Goal: Contribute content: Contribute content

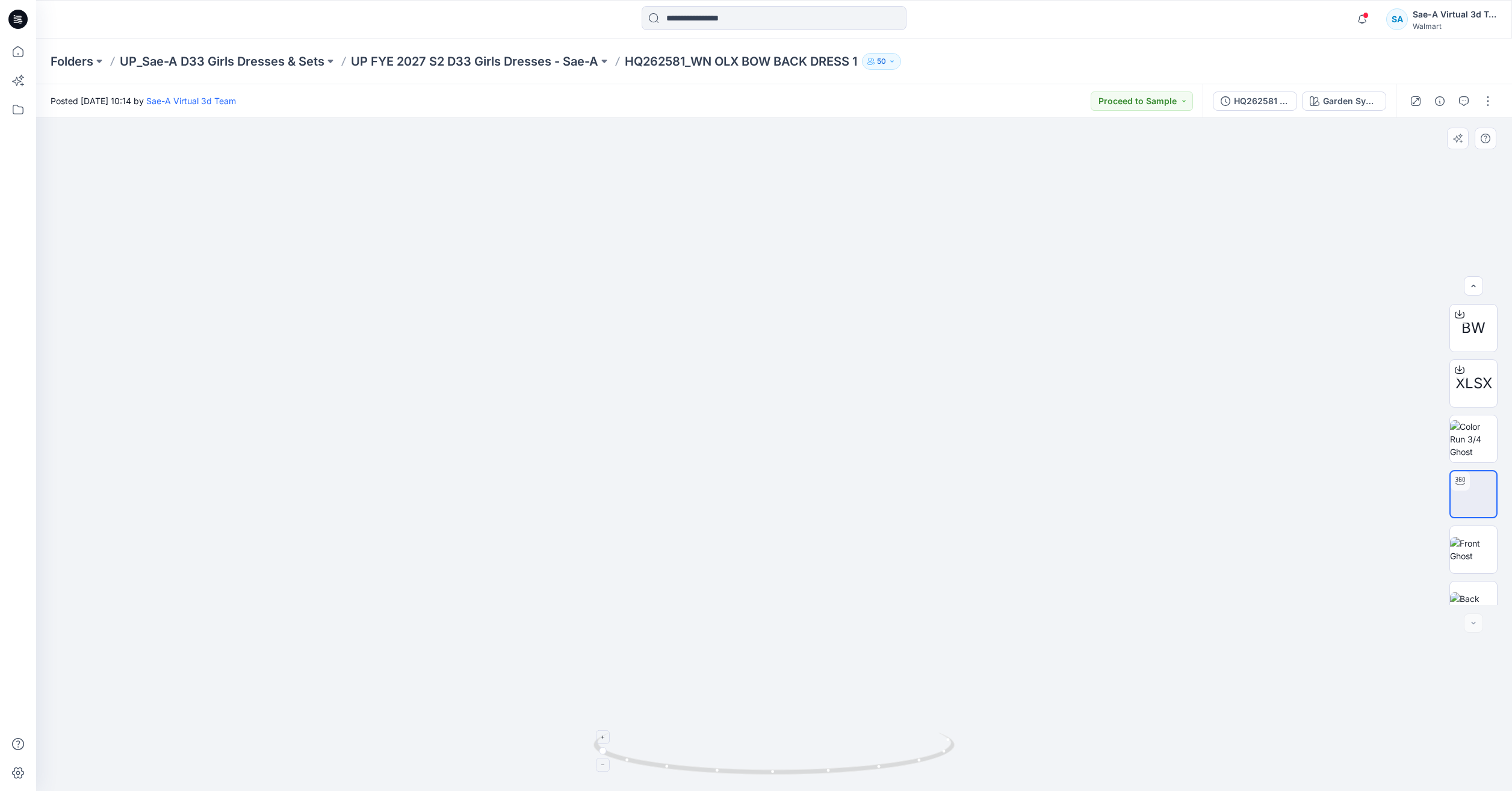
scroll to position [79, 0]
drag, startPoint x: 926, startPoint y: 761, endPoint x: 569, endPoint y: 720, distance: 359.3
click at [569, 720] on div at bounding box center [774, 455] width 1476 height 673
click at [1081, 274] on img at bounding box center [774, 455] width 2466 height 2465
drag, startPoint x: 954, startPoint y: 751, endPoint x: 622, endPoint y: 737, distance: 332.3
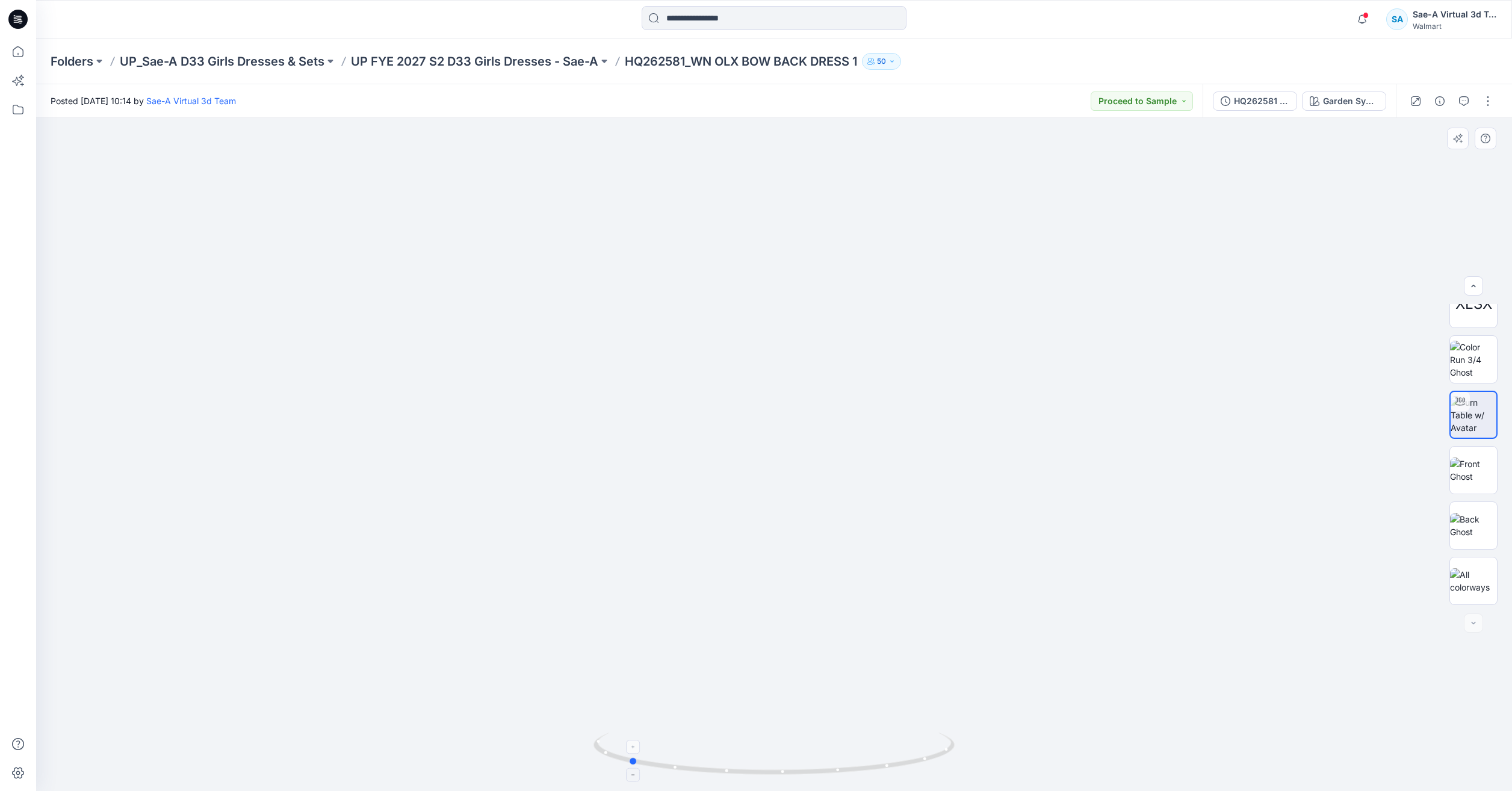
click at [622, 737] on icon at bounding box center [776, 754] width 364 height 45
click at [1331, 99] on div "Garden Symeetry" at bounding box center [1350, 101] width 55 height 13
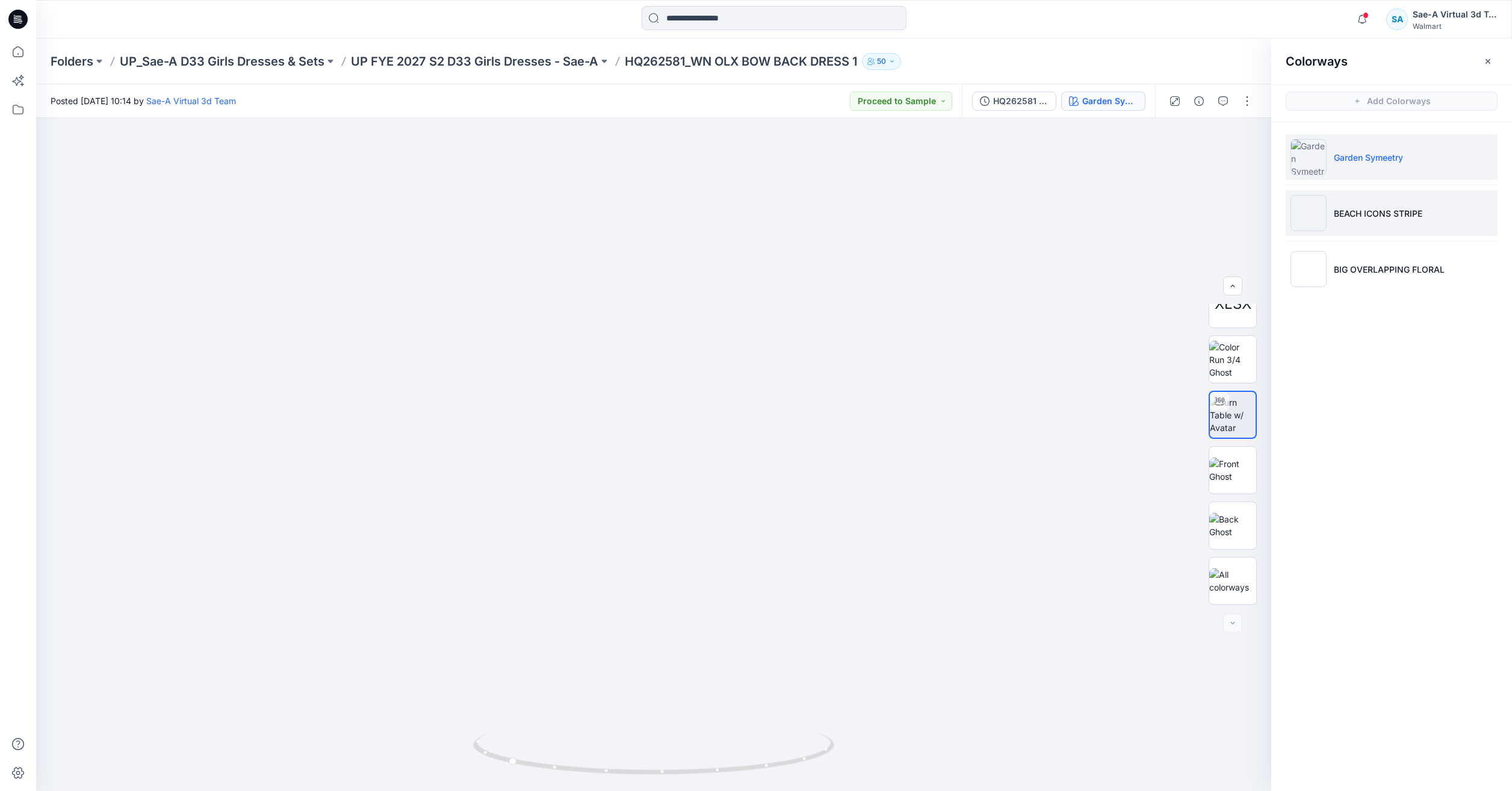
click at [1355, 222] on li "BEACH ICONS STRIPE" at bounding box center [1392, 213] width 212 height 46
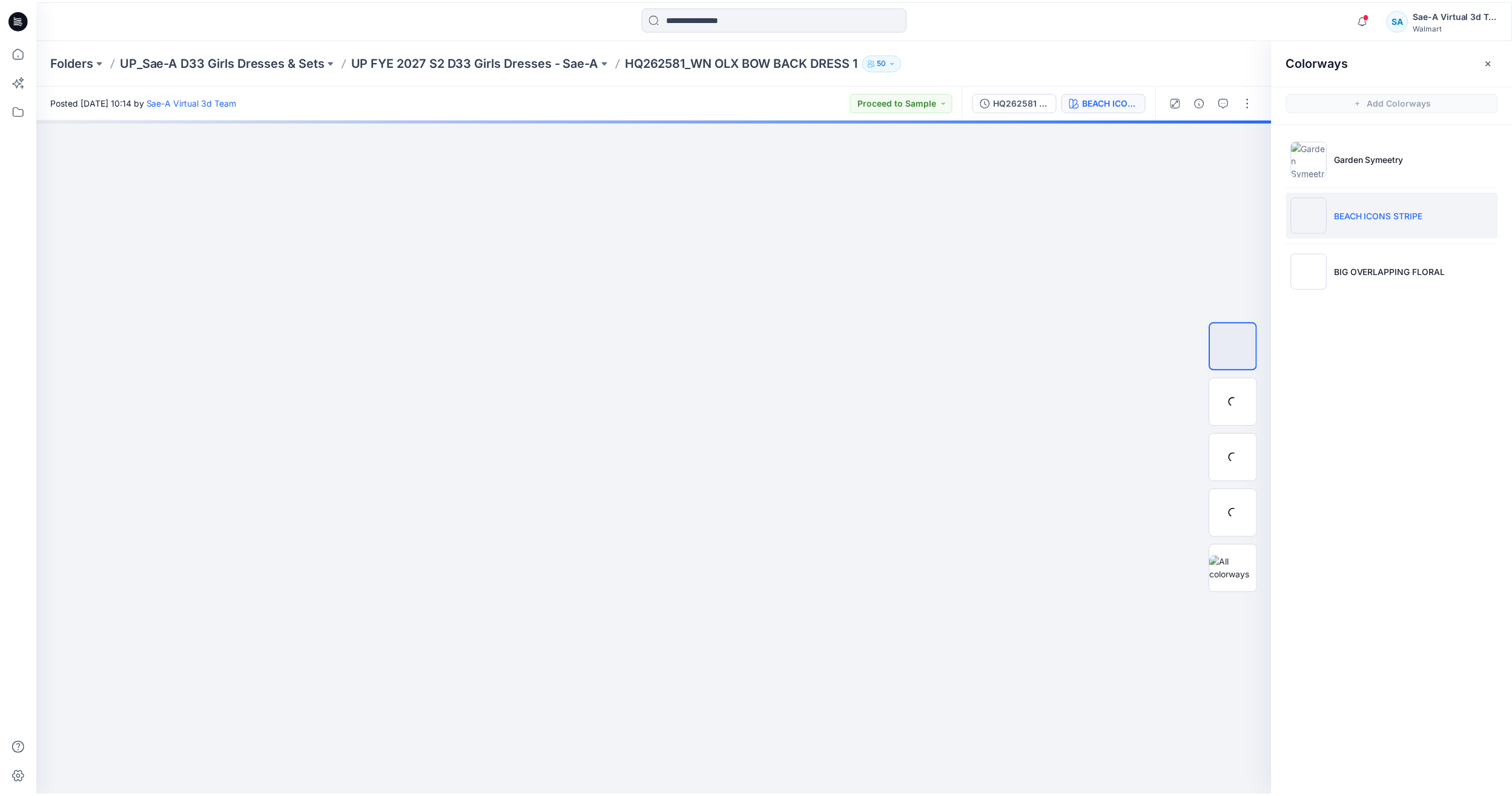
scroll to position [0, 0]
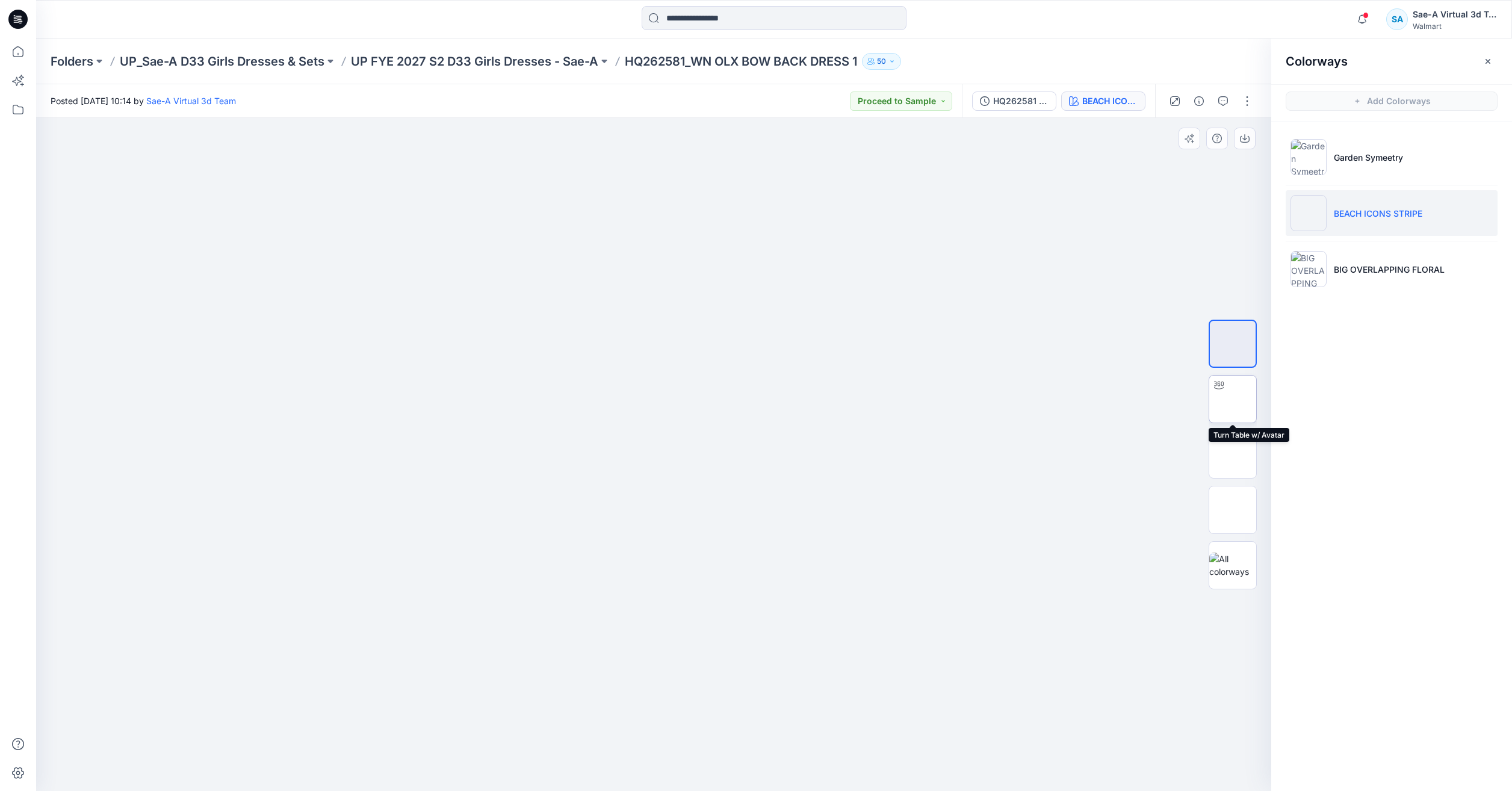
click at [1233, 399] on img at bounding box center [1233, 399] width 0 height 0
click at [12, 52] on icon at bounding box center [18, 51] width 26 height 26
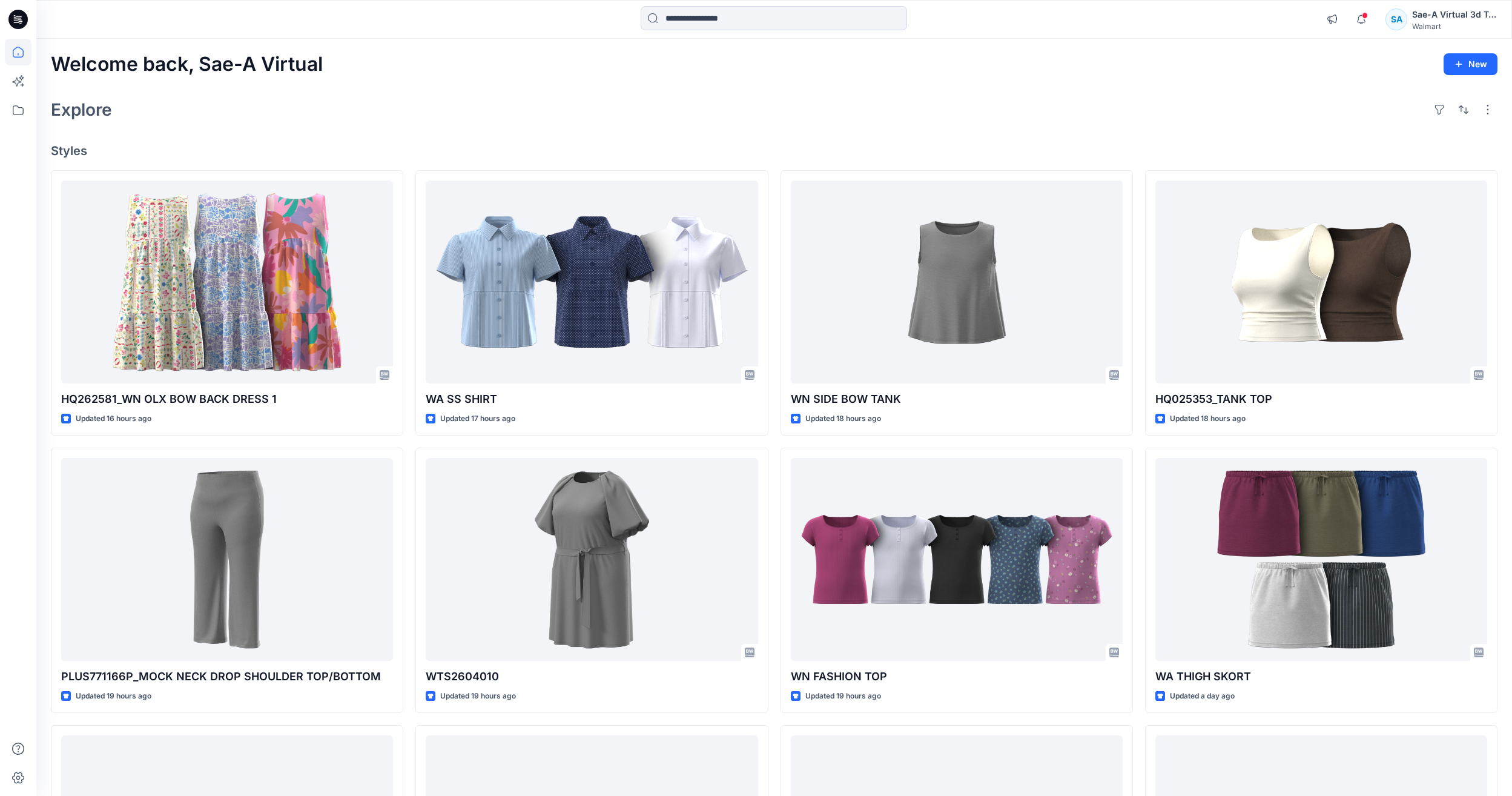
click at [1055, 81] on div "Welcome back, Sae-A Virtual New Explore Styles HQ262581_WN OLX BOW BACK DRESS 1…" at bounding box center [774, 543] width 1476 height 1010
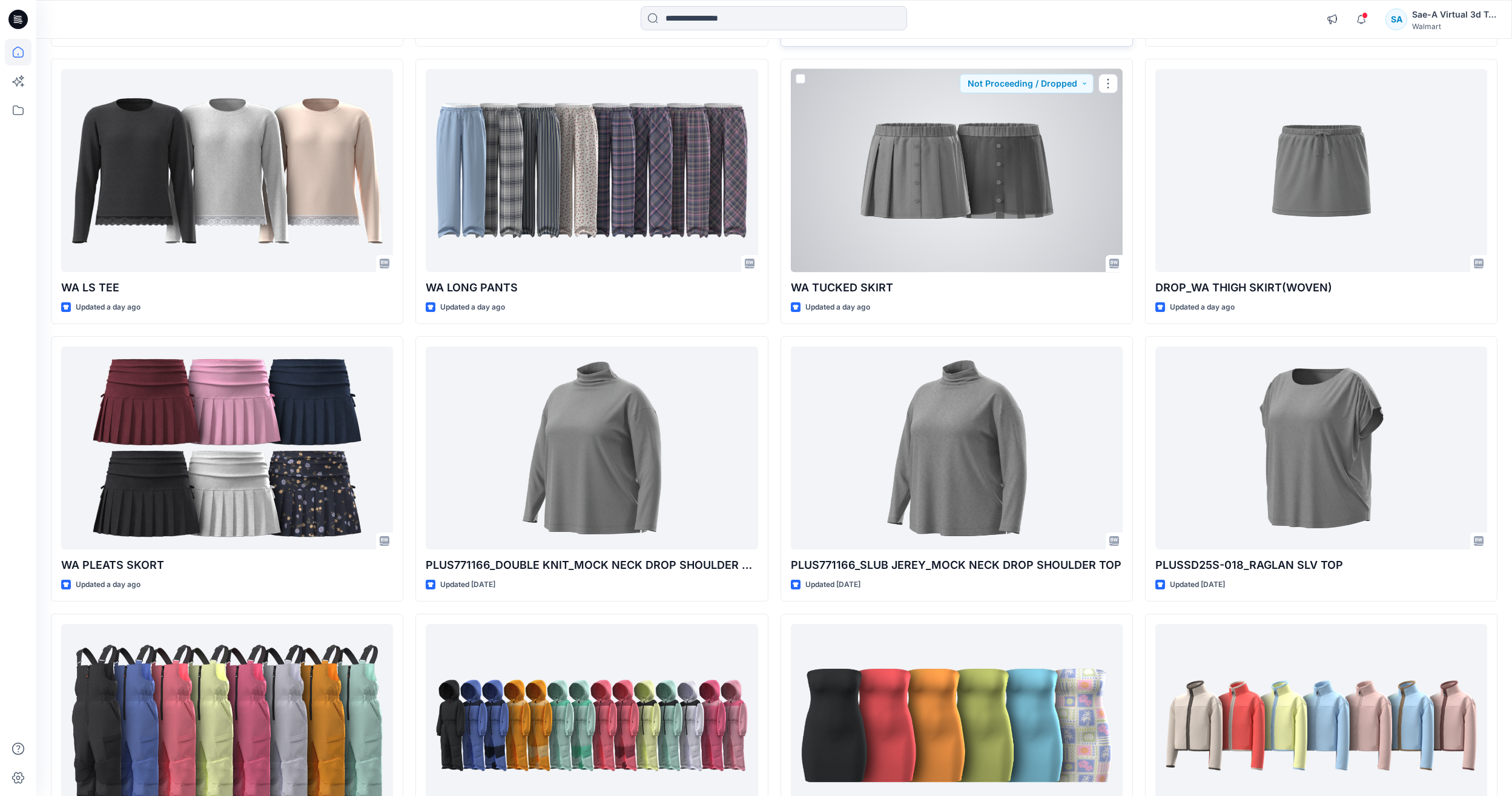
scroll to position [908, 0]
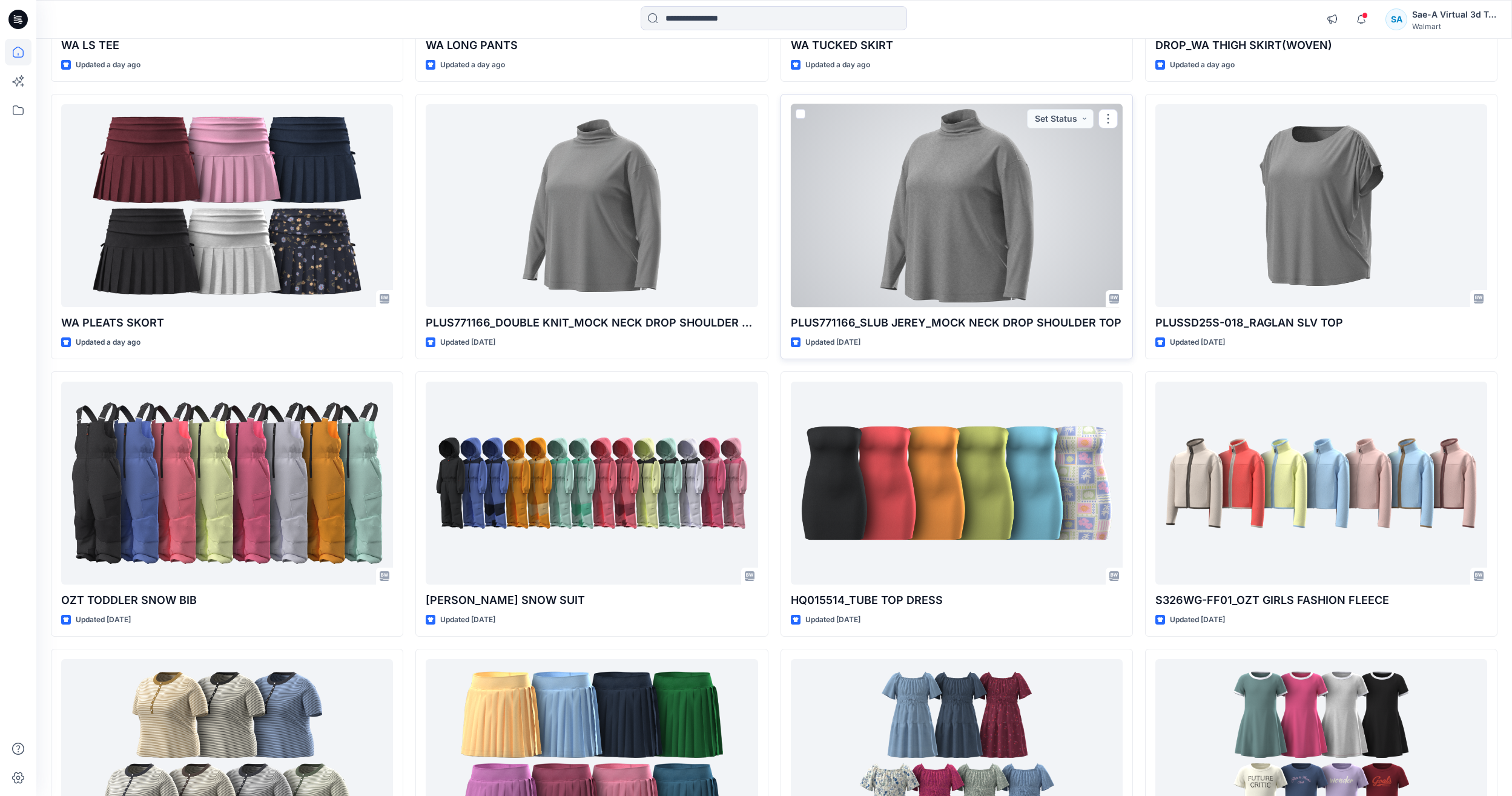
click at [1022, 214] on div at bounding box center [956, 205] width 332 height 203
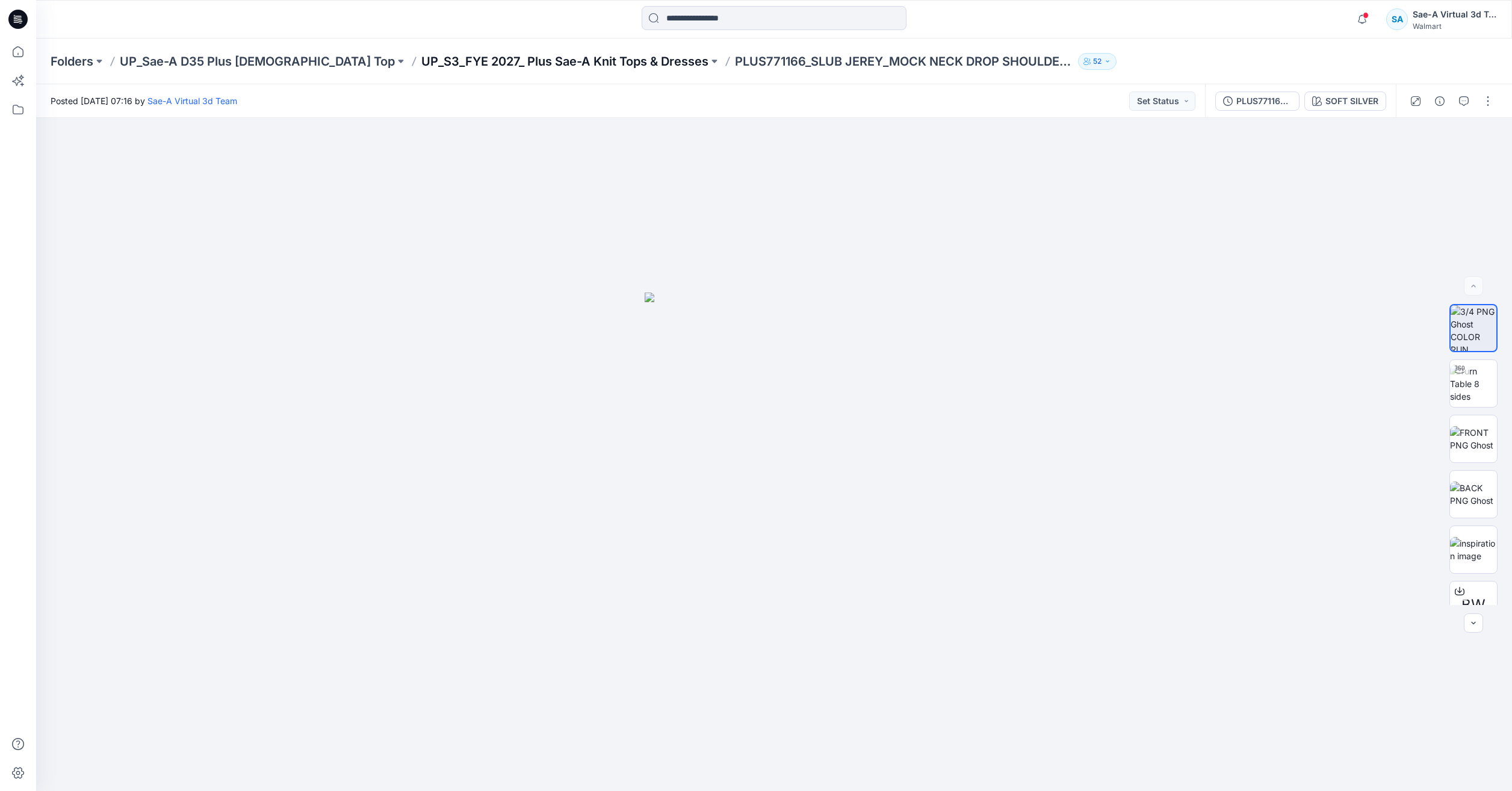
click at [474, 59] on p "UP_S3_FYE 2027_ Plus Sae-A Knit Tops & Dresses" at bounding box center [565, 61] width 287 height 17
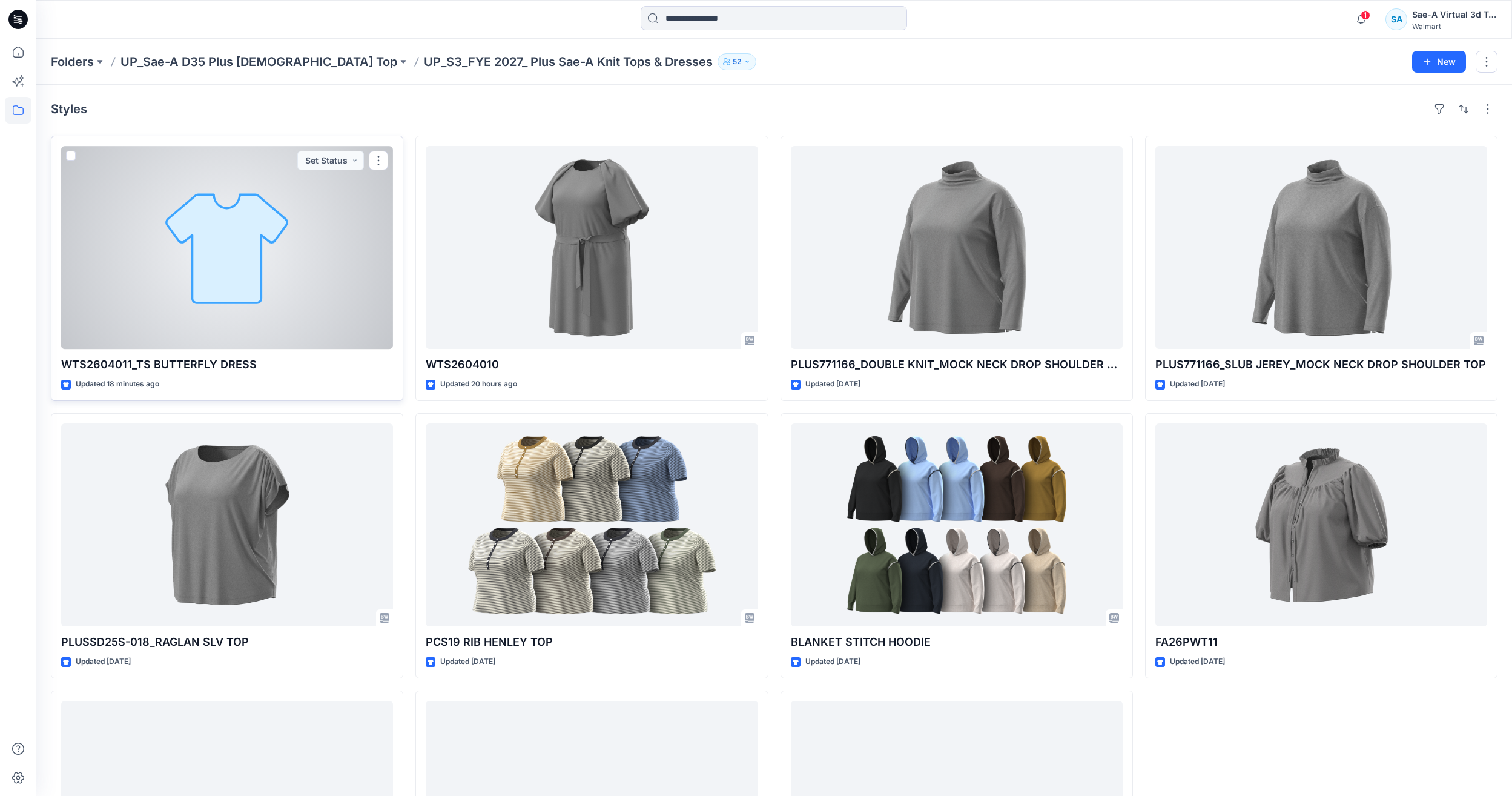
click at [159, 256] on div at bounding box center [227, 247] width 332 height 203
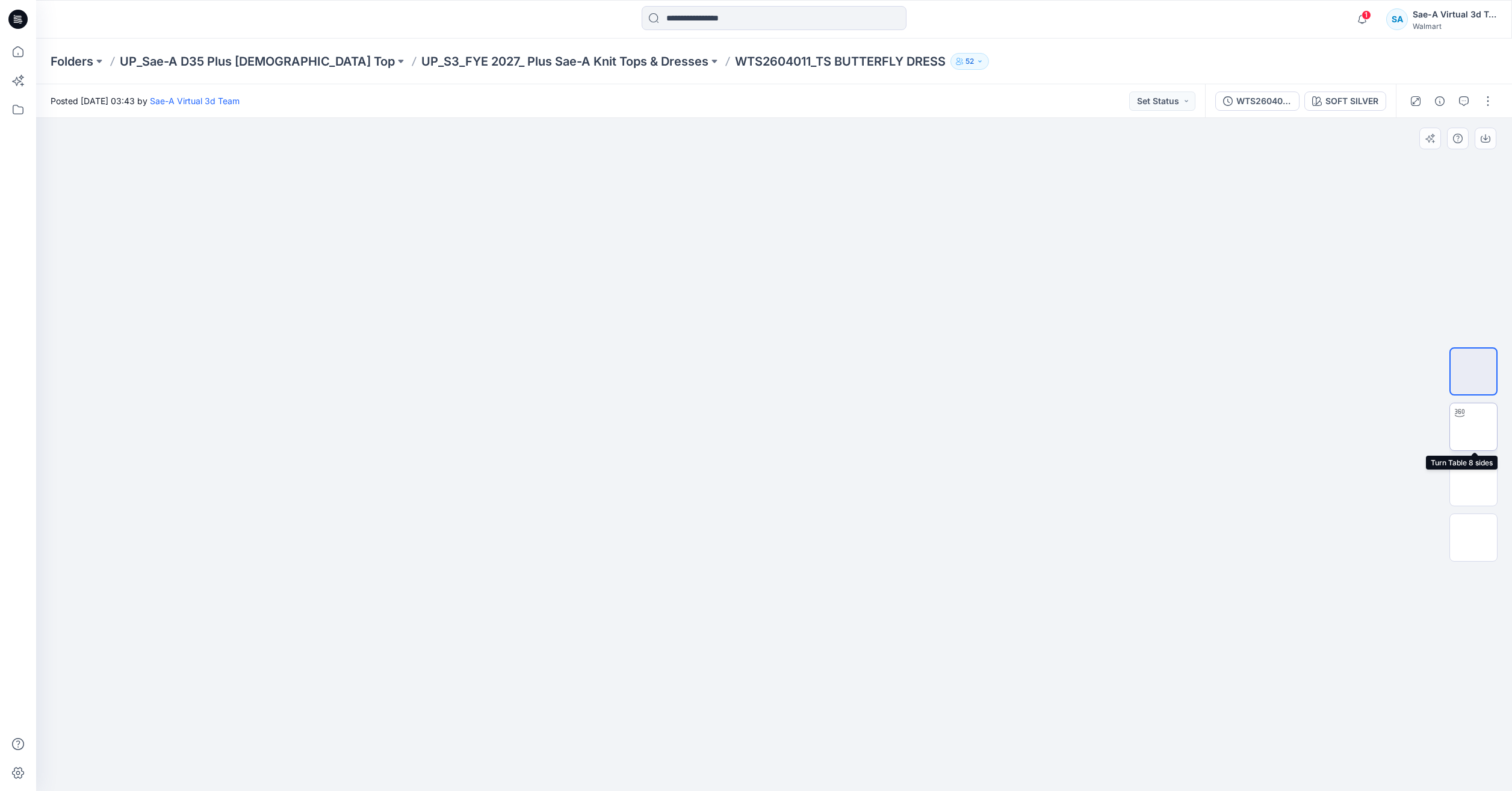
click at [1474, 427] on img at bounding box center [1474, 427] width 0 height 0
drag, startPoint x: 868, startPoint y: 781, endPoint x: 859, endPoint y: 781, distance: 9.0
click at [859, 781] on img at bounding box center [774, 761] width 361 height 58
drag, startPoint x: 889, startPoint y: 778, endPoint x: 577, endPoint y: 730, distance: 315.7
click at [577, 730] on div at bounding box center [774, 455] width 1476 height 673
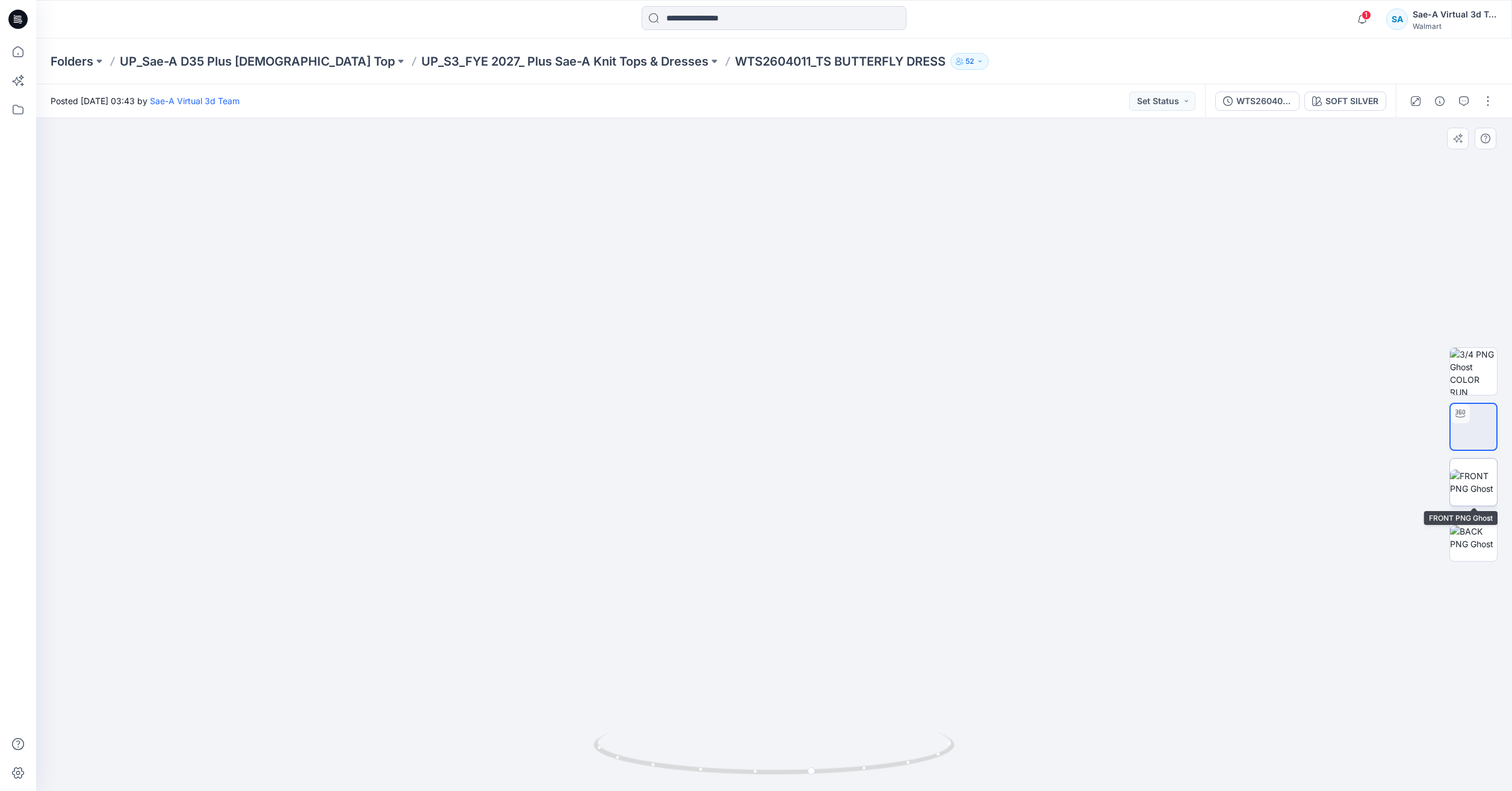
click at [1488, 492] on img at bounding box center [1474, 482] width 47 height 25
click at [1466, 548] on img at bounding box center [1474, 537] width 47 height 25
click at [188, 65] on p "UP_Sae-A D35 Plus [DEMOGRAPHIC_DATA] Top" at bounding box center [257, 61] width 275 height 17
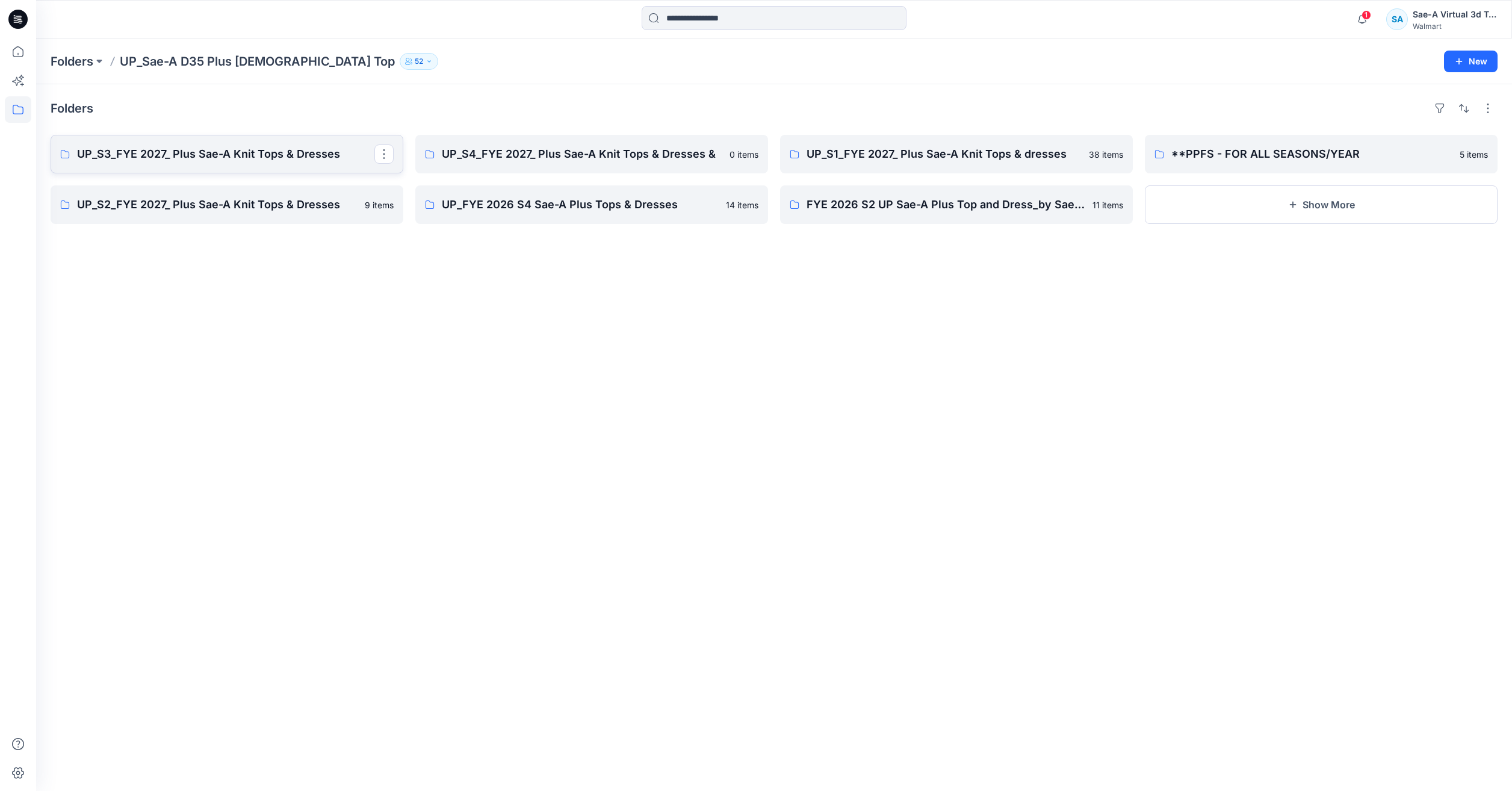
click at [189, 158] on p "UP_S3_FYE 2027_ Plus Sae-A Knit Tops & Dresses" at bounding box center [226, 153] width 298 height 17
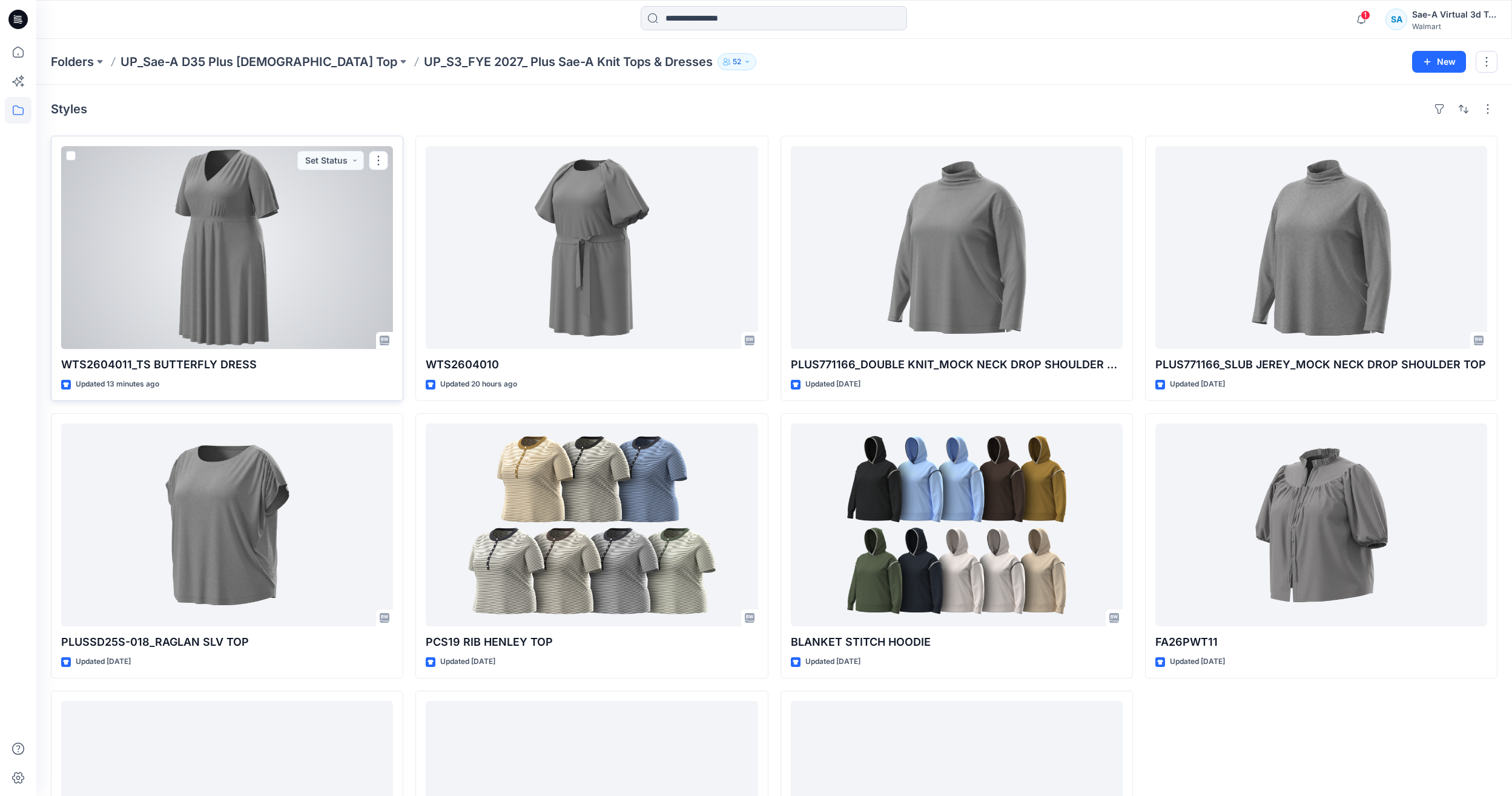
click at [188, 234] on div at bounding box center [227, 247] width 332 height 203
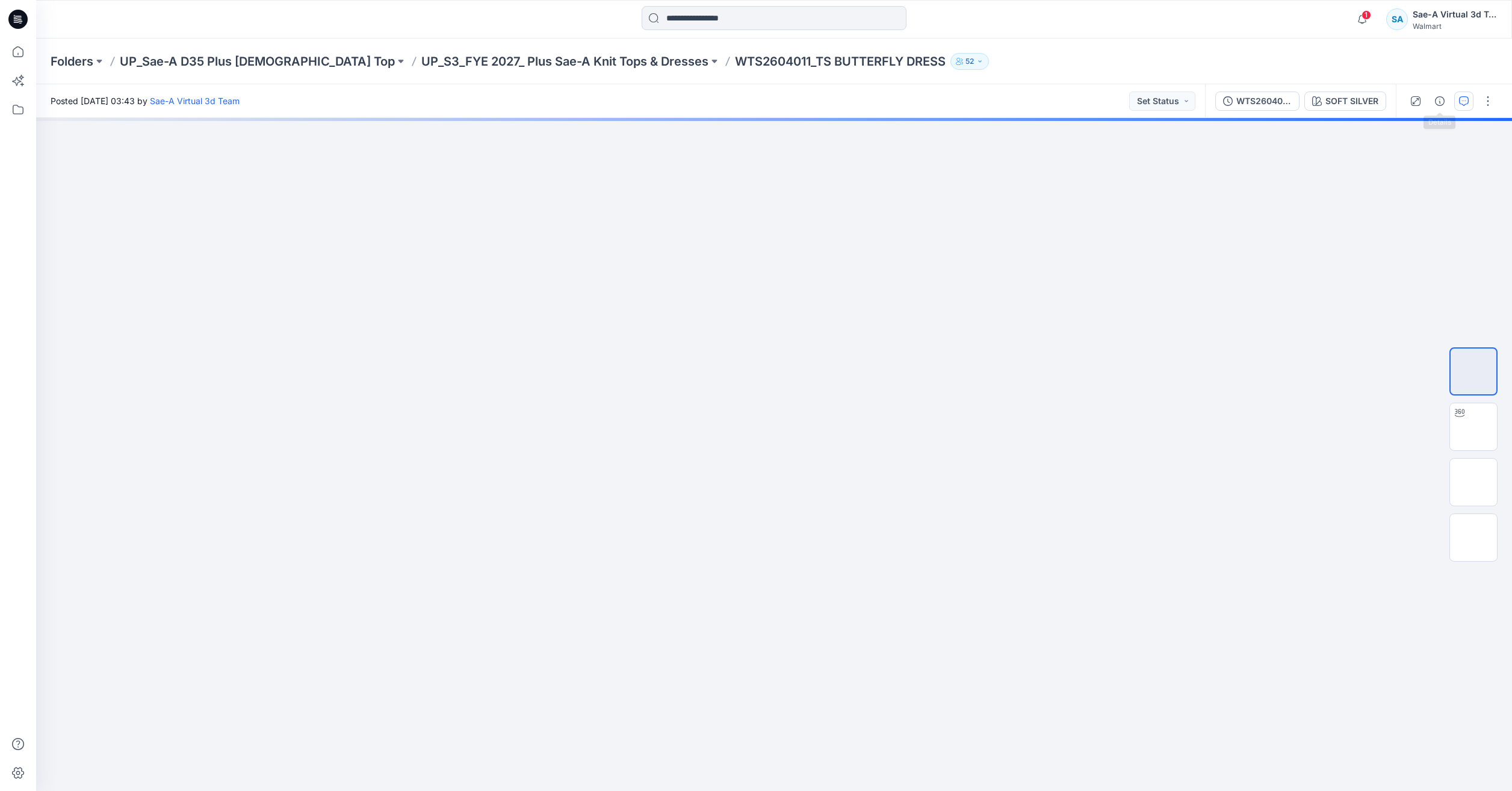
click at [1464, 101] on icon "button" at bounding box center [1464, 101] width 10 height 10
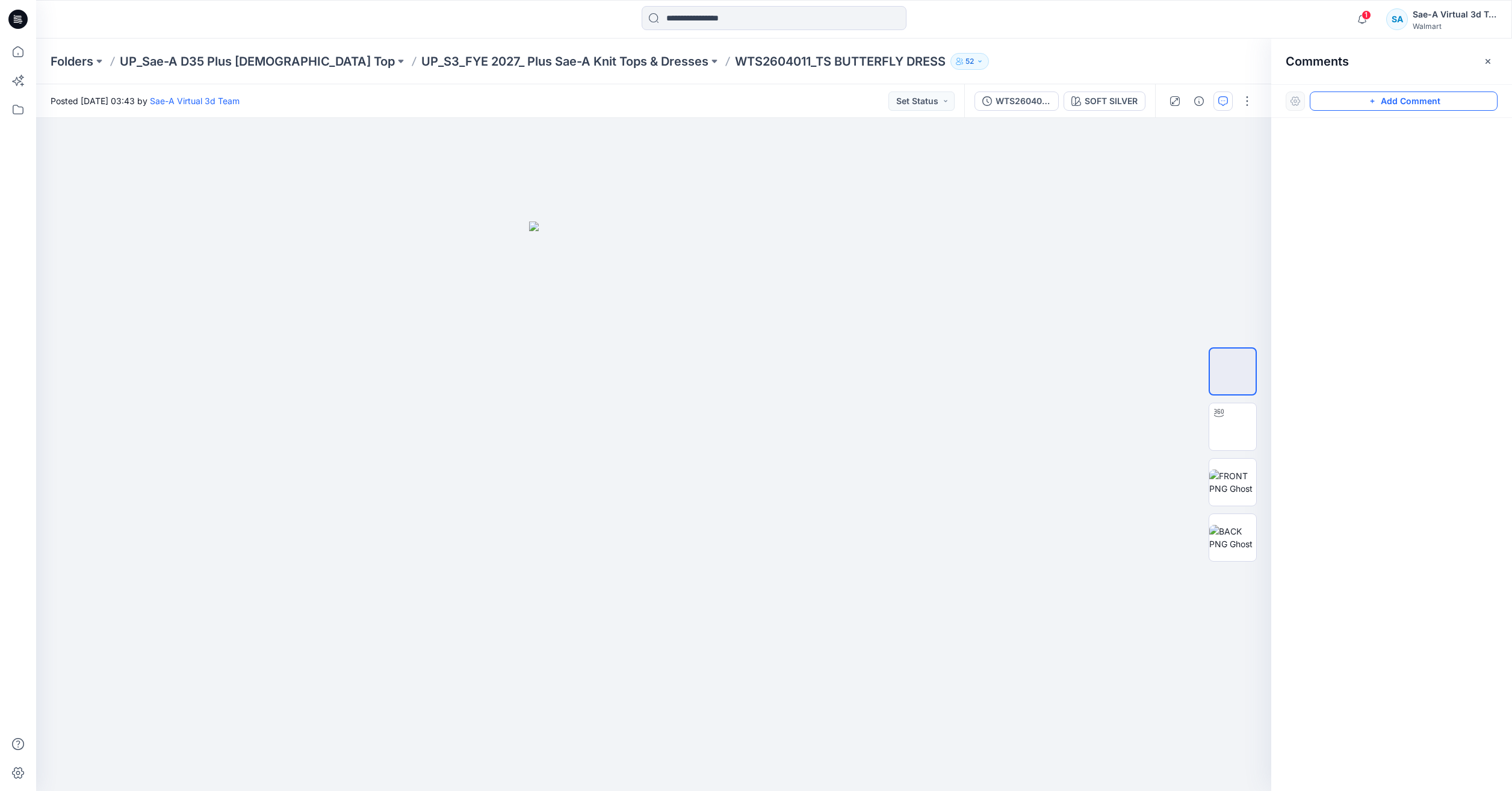
click at [1425, 105] on button "Add Comment" at bounding box center [1404, 101] width 188 height 19
click at [1008, 211] on div "1" at bounding box center [653, 455] width 1235 height 673
type textarea "**********"
click at [1153, 285] on button "Post" at bounding box center [1162, 289] width 33 height 19
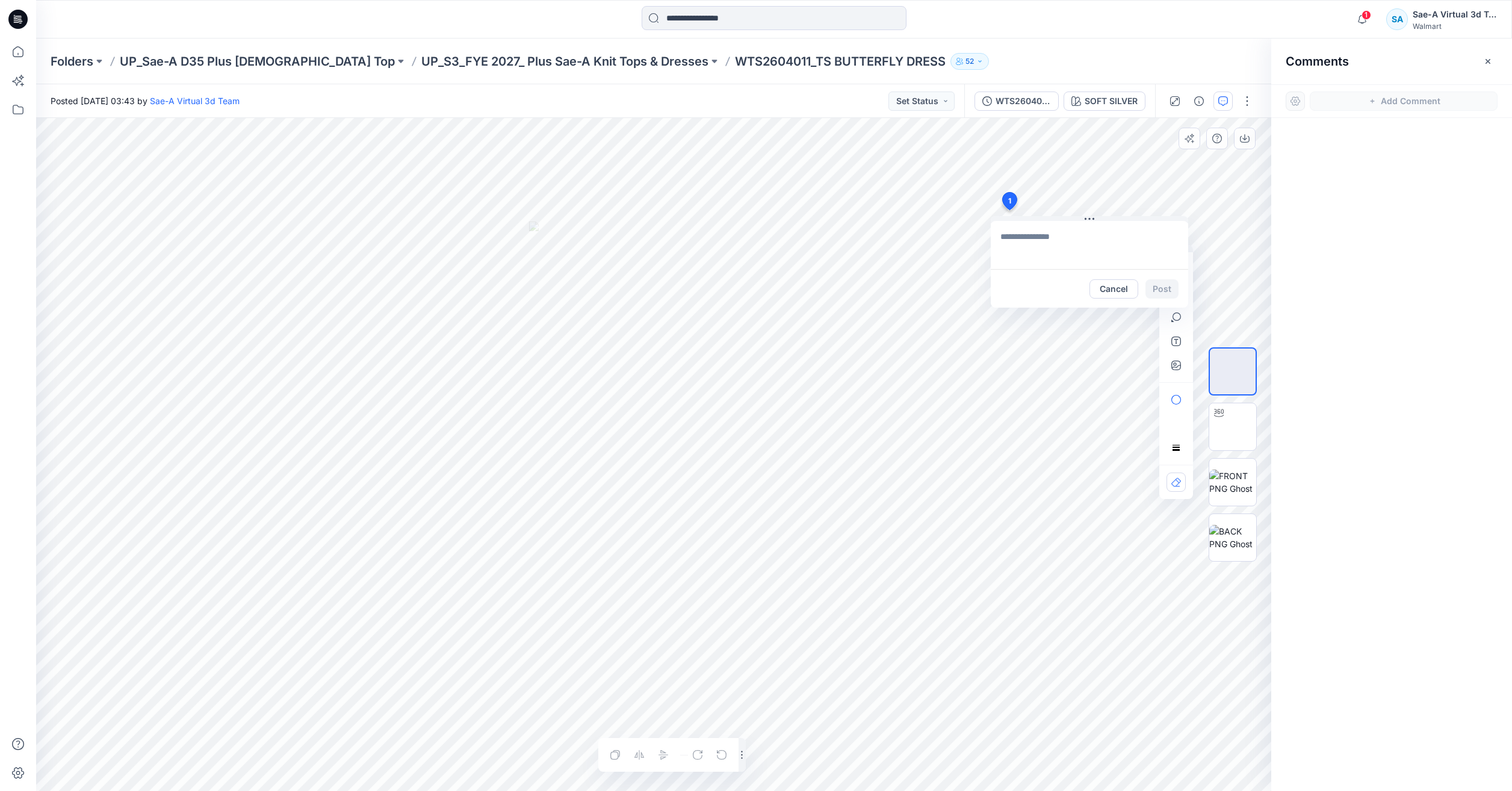
scroll to position [0, 0]
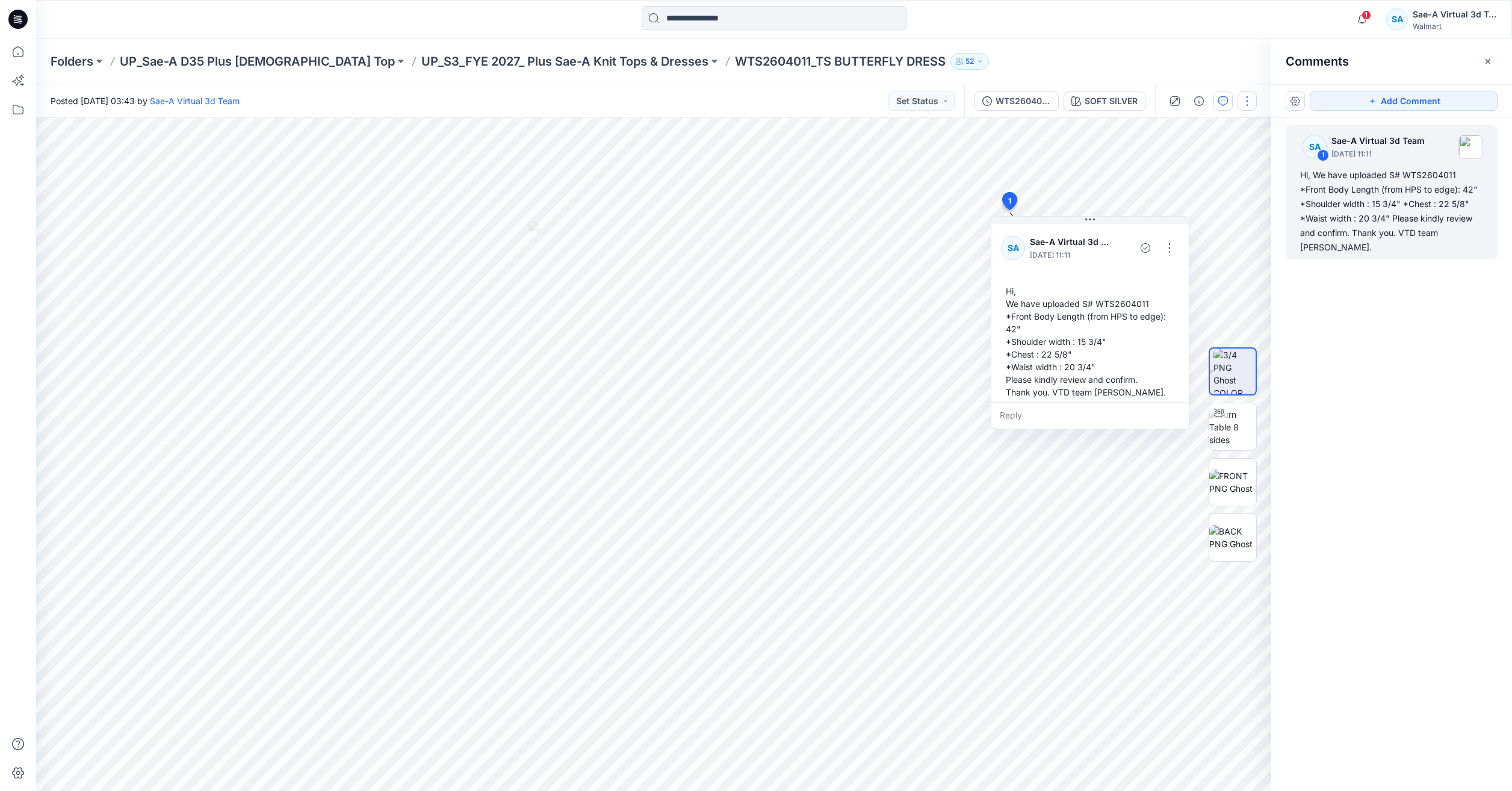
click at [1251, 98] on button "button" at bounding box center [1248, 101] width 19 height 19
click at [1164, 162] on p "Edit" at bounding box center [1170, 162] width 15 height 12
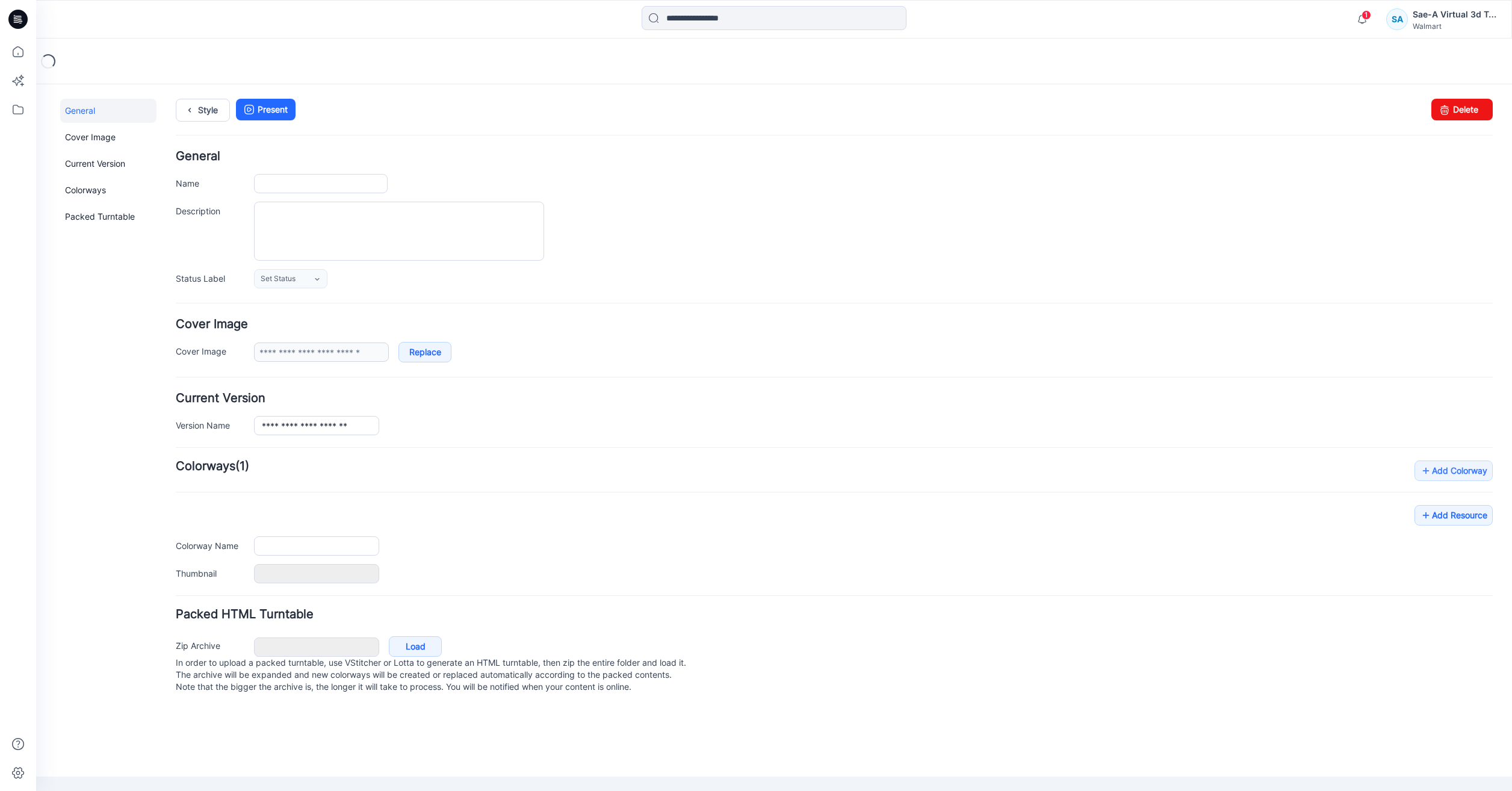
type input "**********"
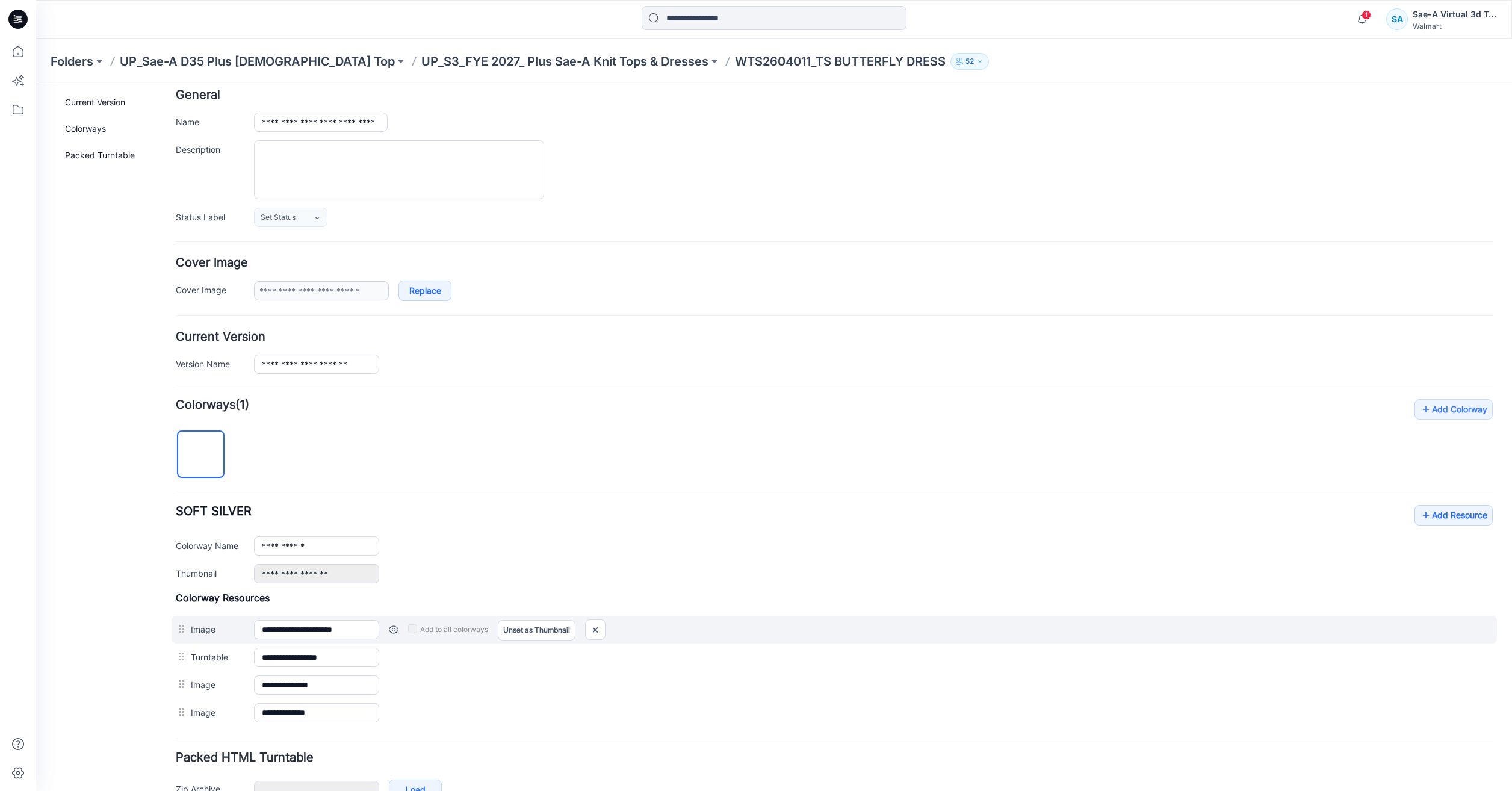
scroll to position [135, 0]
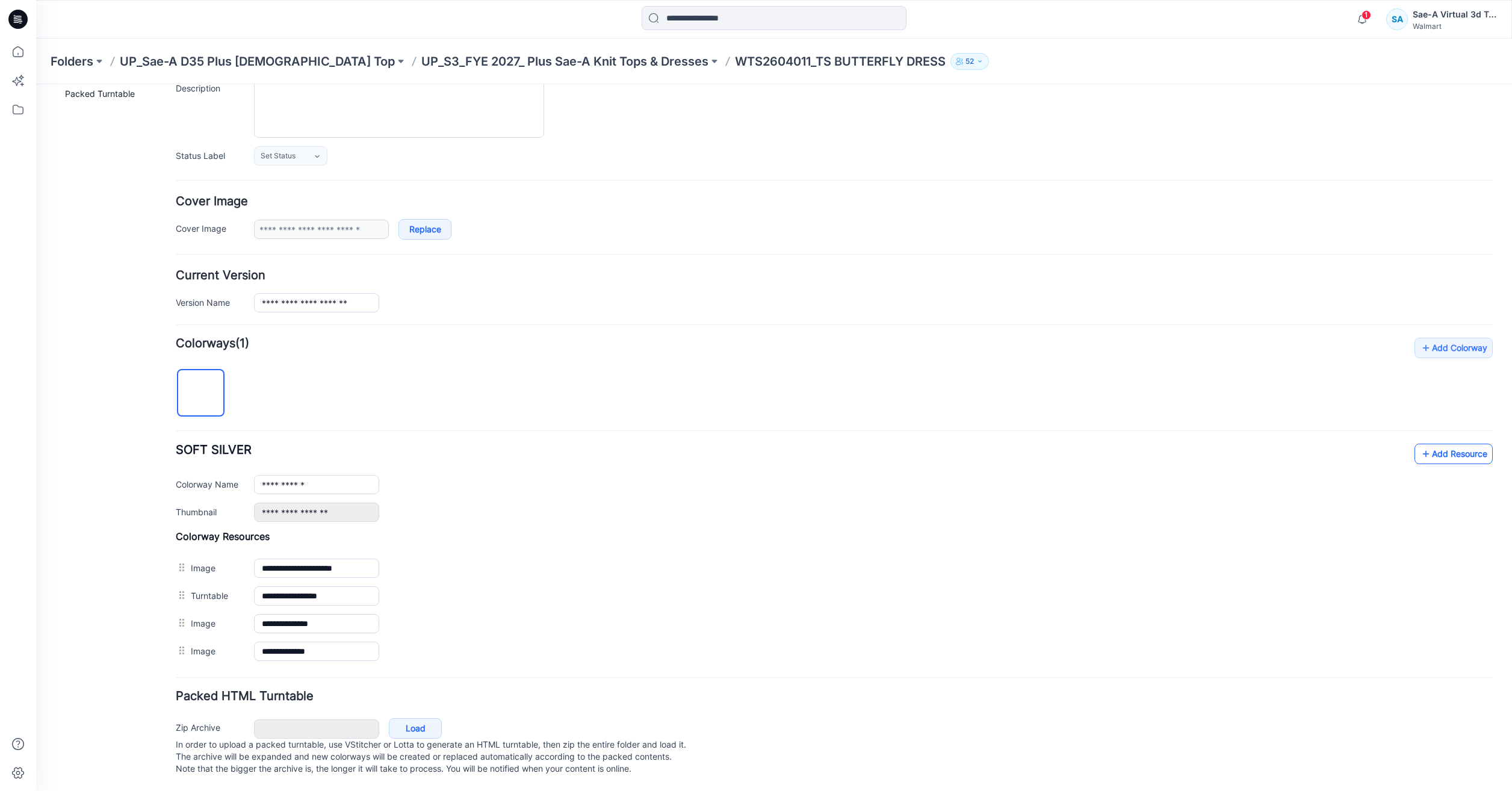
click at [1424, 444] on link "Add Resource" at bounding box center [1453, 454] width 79 height 21
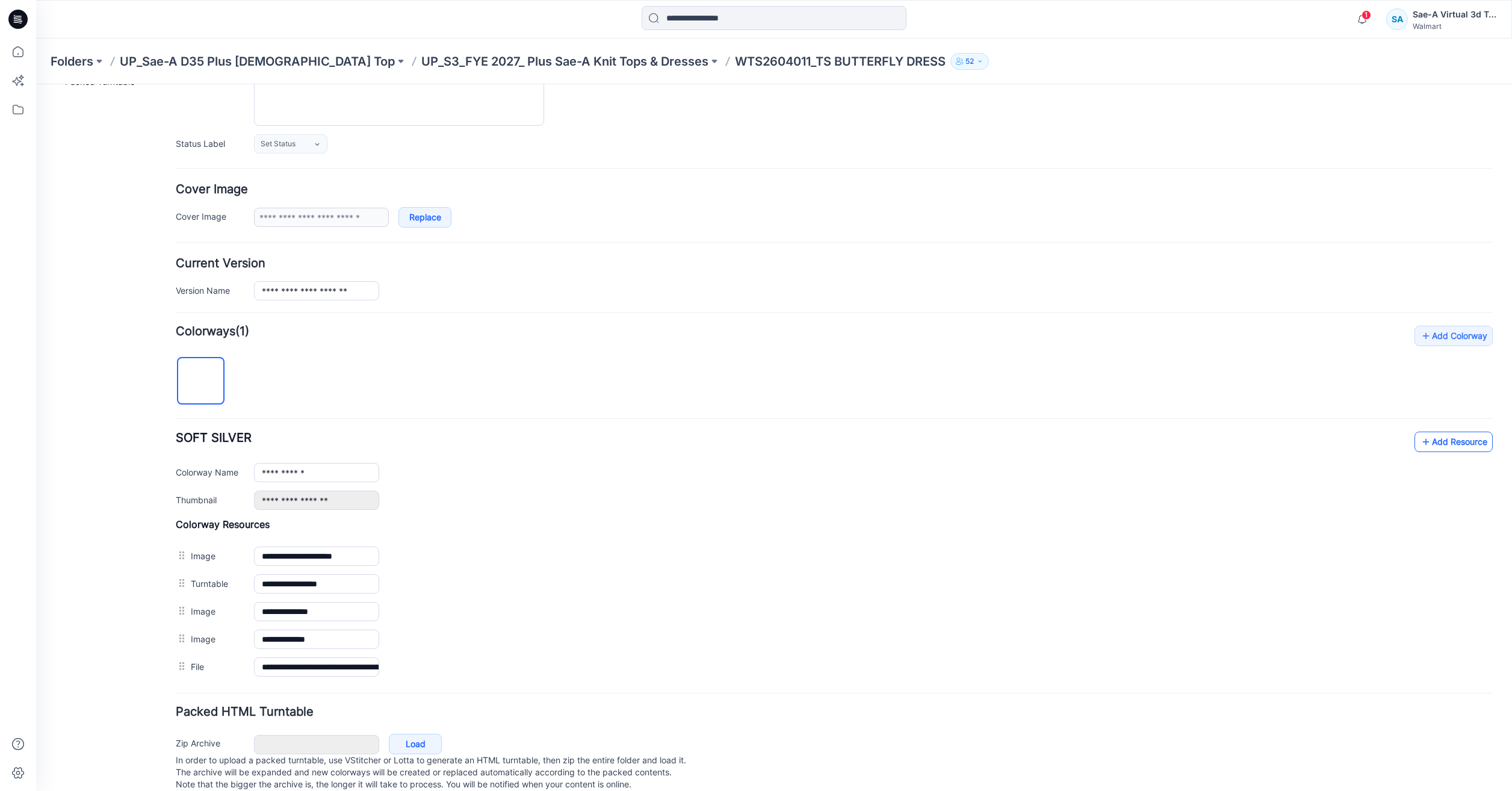
click at [1452, 434] on link "Add Resource" at bounding box center [1453, 441] width 79 height 21
